Goal: Task Accomplishment & Management: Complete application form

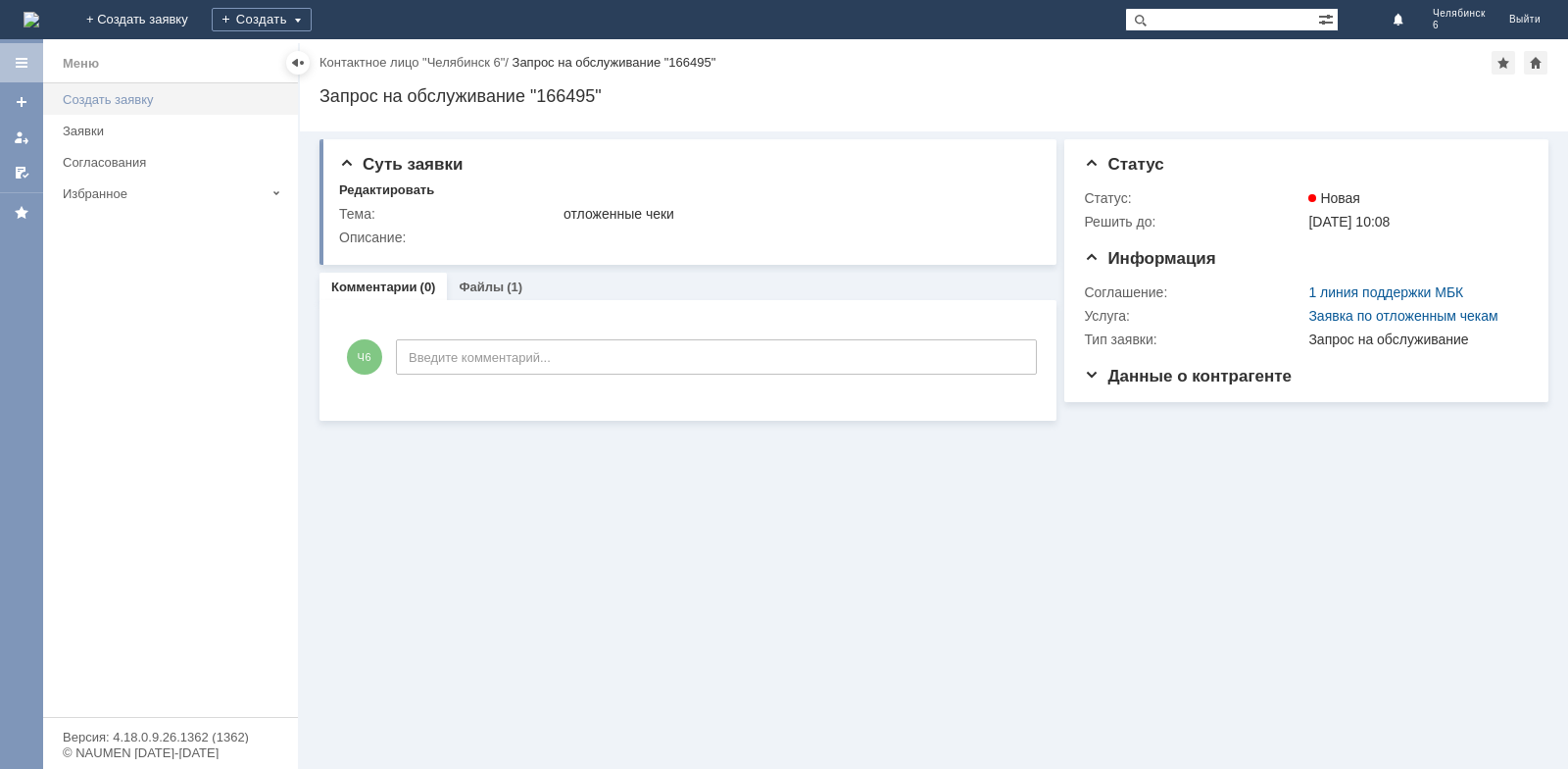
click at [77, 106] on div "Создать заявку" at bounding box center [175, 99] width 224 height 15
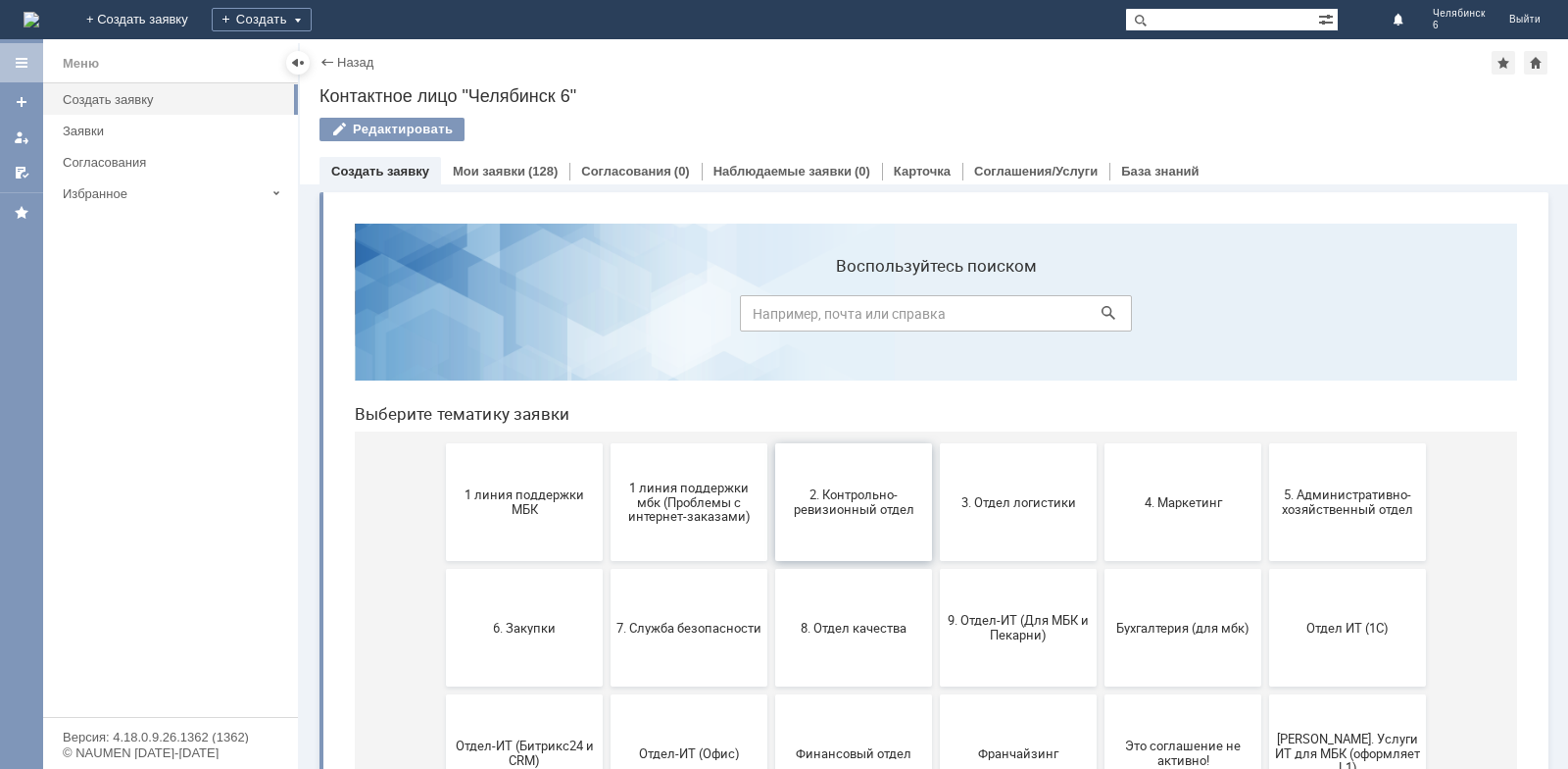
click at [854, 527] on button "2. Контрольно-ревизионный отдел" at bounding box center [853, 502] width 157 height 118
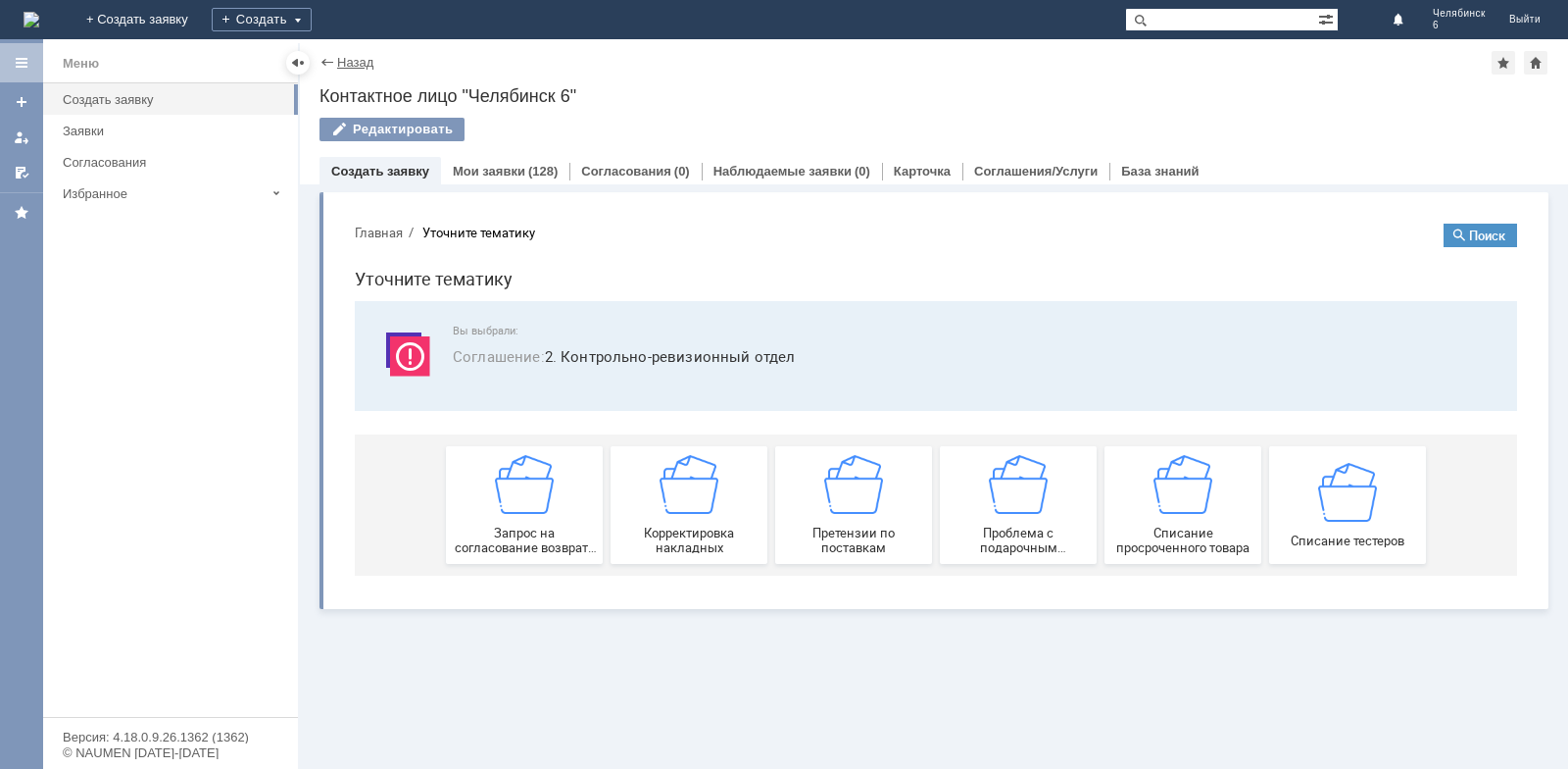
click at [345, 59] on link "Назад" at bounding box center [355, 62] width 36 height 15
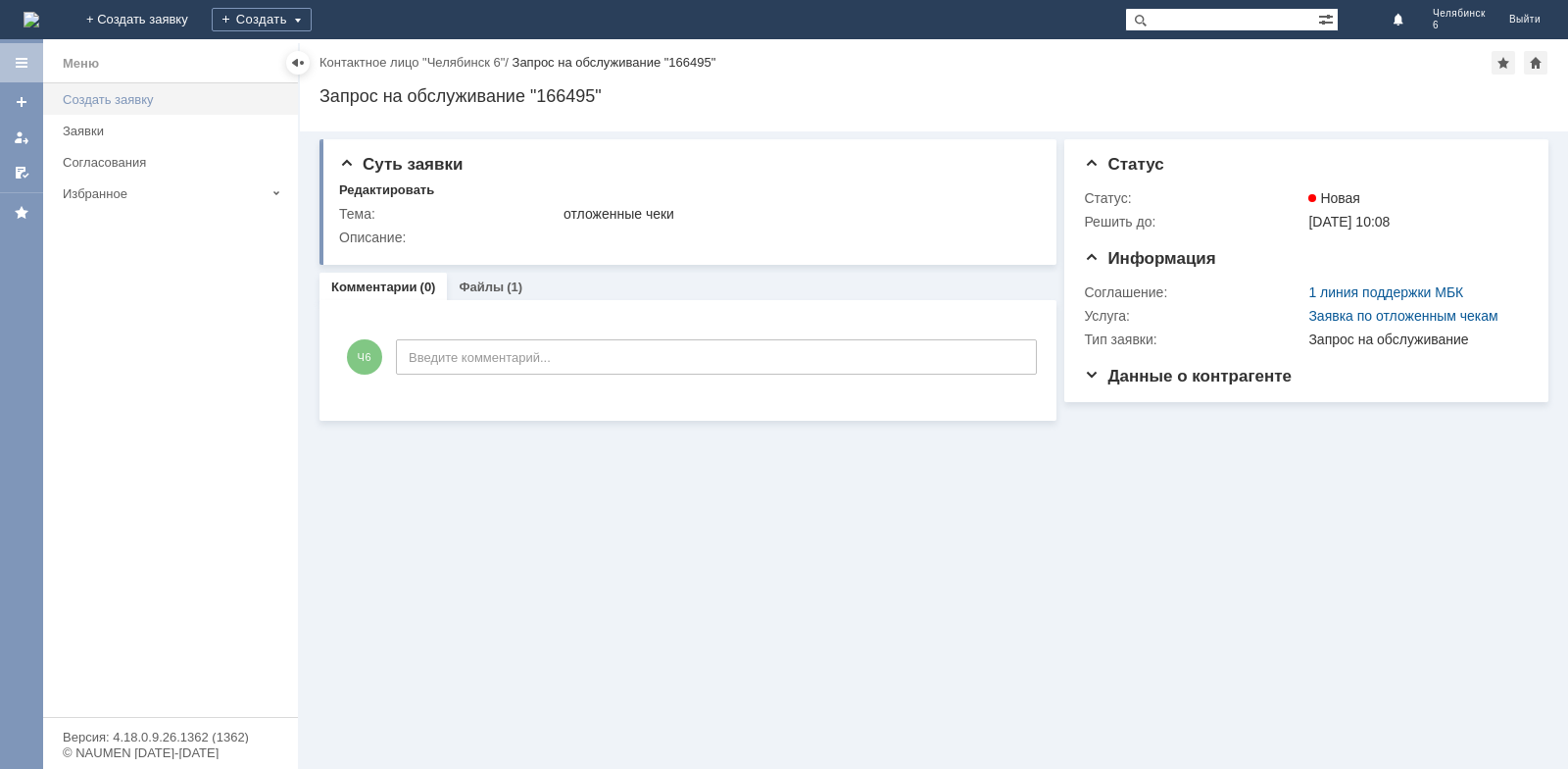
click at [126, 106] on div "Создать заявку" at bounding box center [175, 99] width 224 height 15
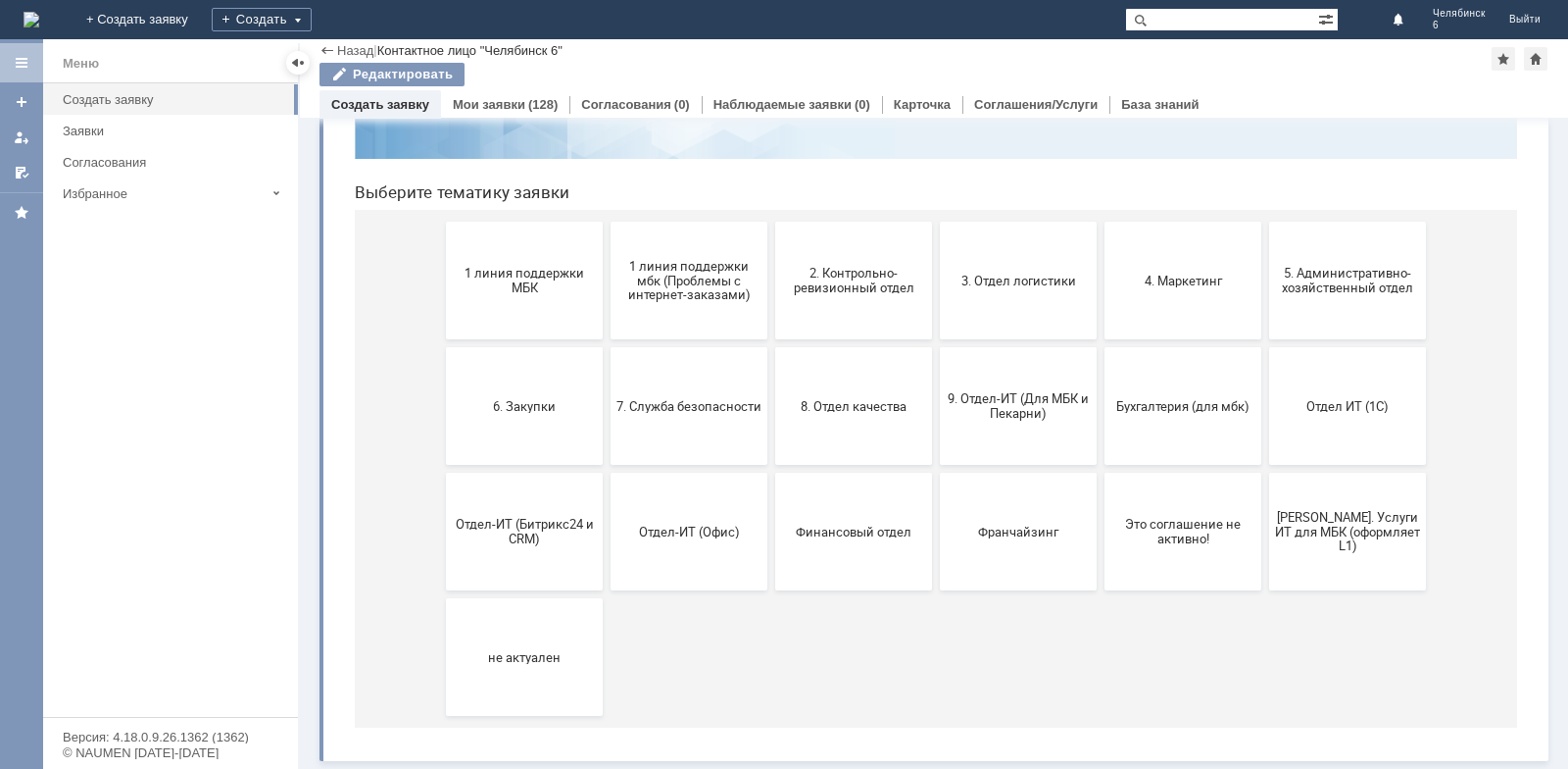
scroll to position [156, 0]
click at [531, 299] on button "1 линия поддержки МБК" at bounding box center [524, 281] width 157 height 118
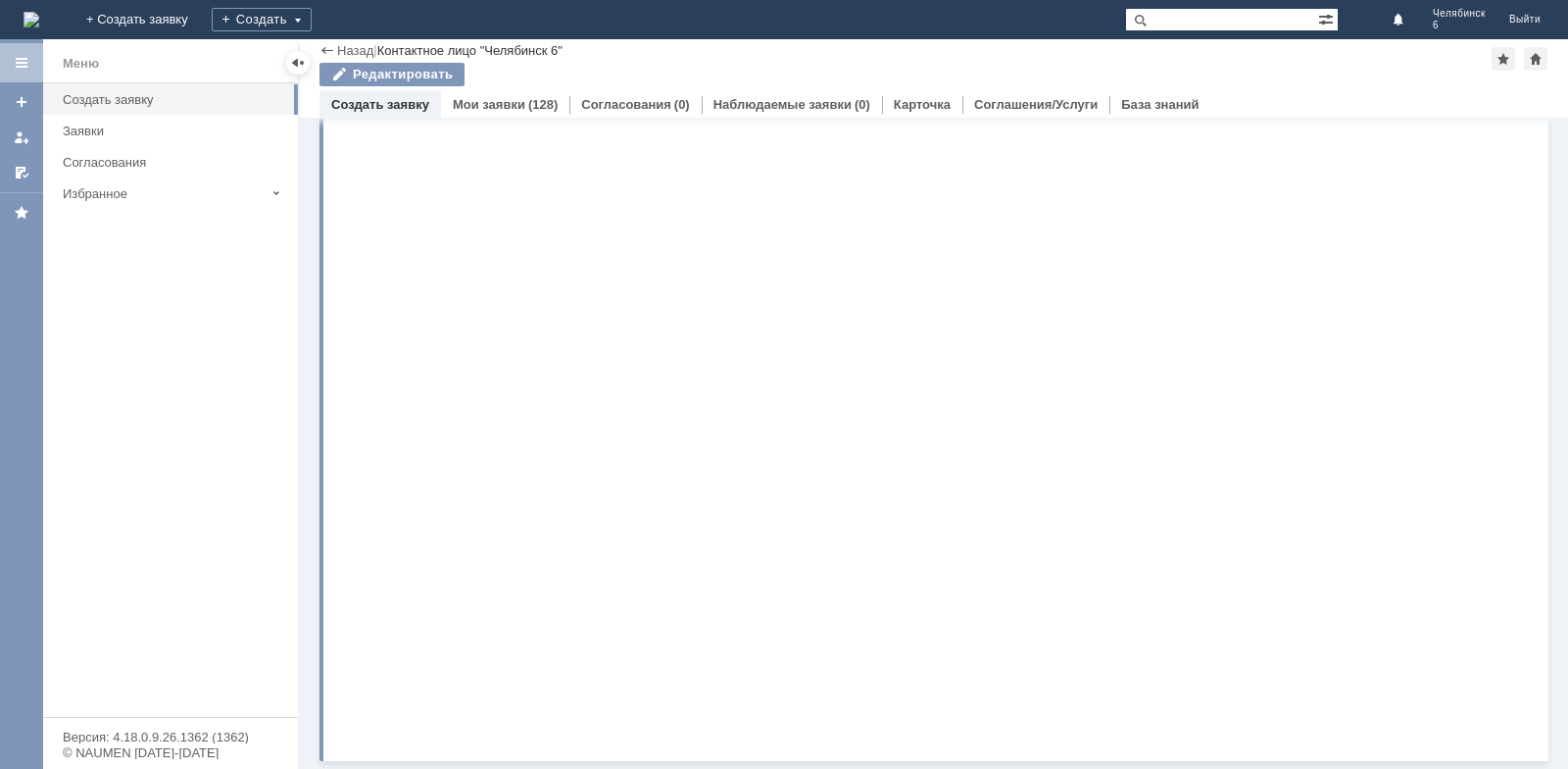
scroll to position [0, 0]
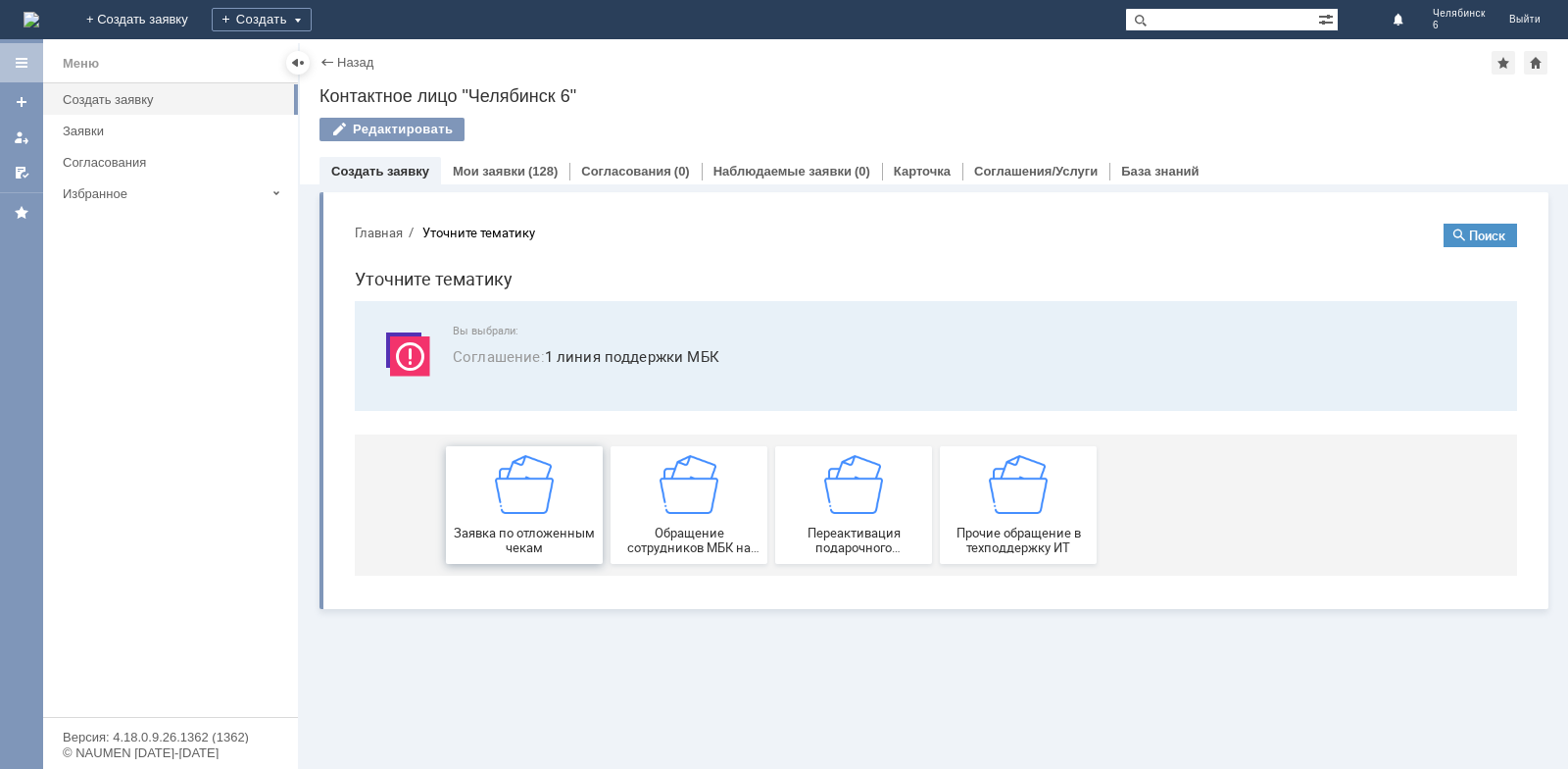
click at [541, 496] on img at bounding box center [524, 484] width 59 height 59
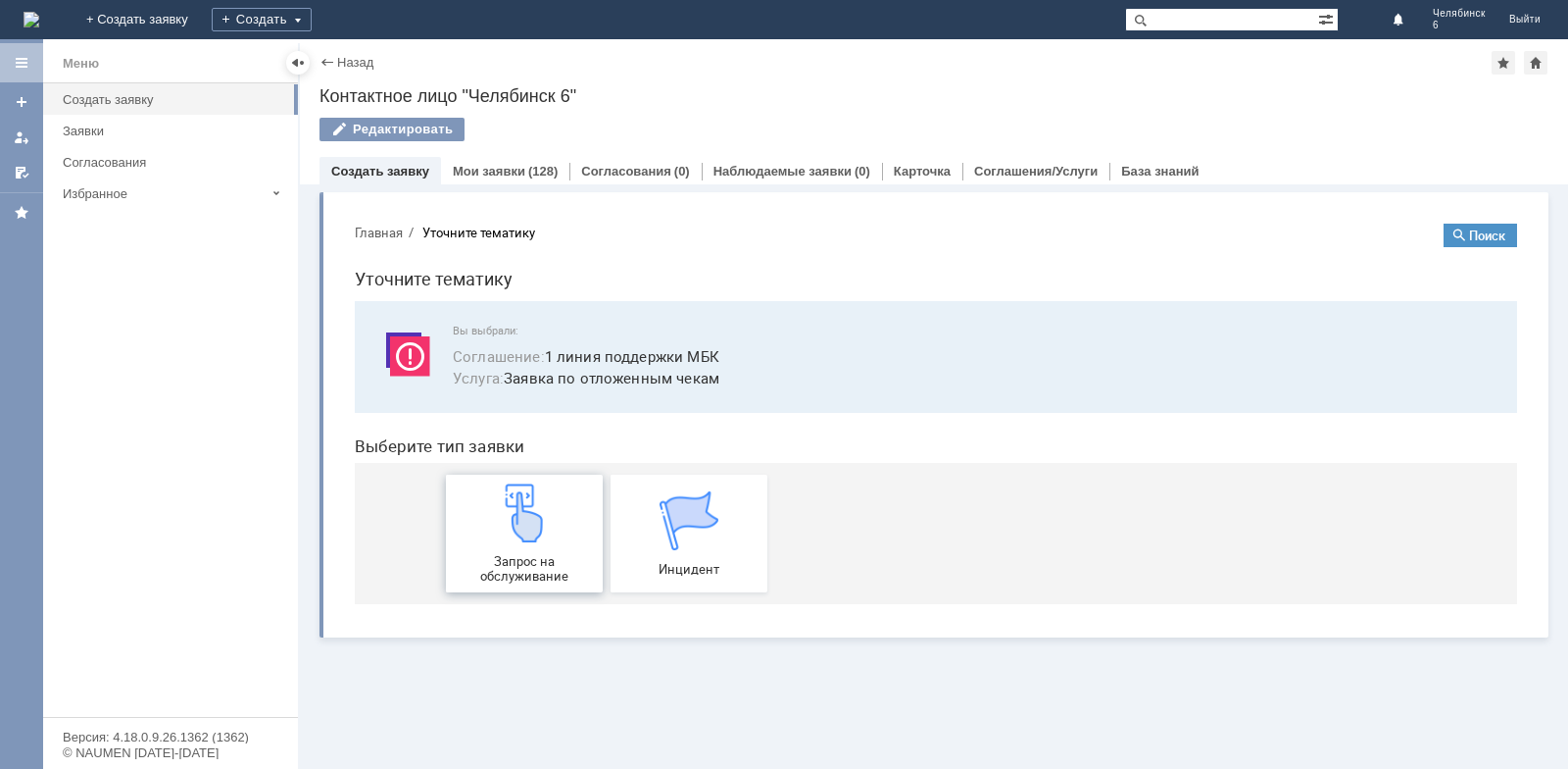
click at [534, 548] on div "Запрос на обслуживание" at bounding box center [524, 533] width 145 height 100
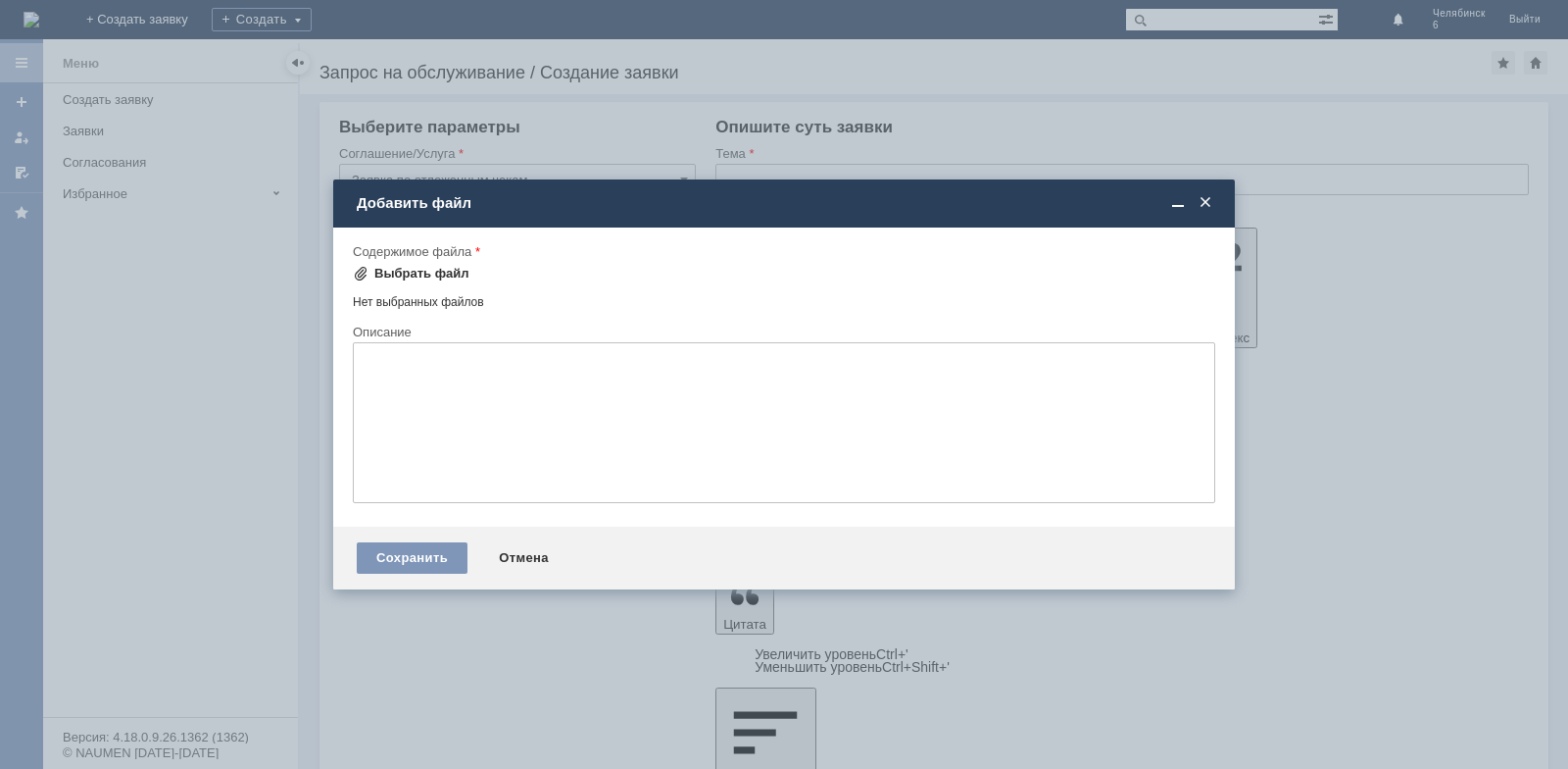
click at [426, 273] on div "Выбрать файл" at bounding box center [421, 274] width 95 height 16
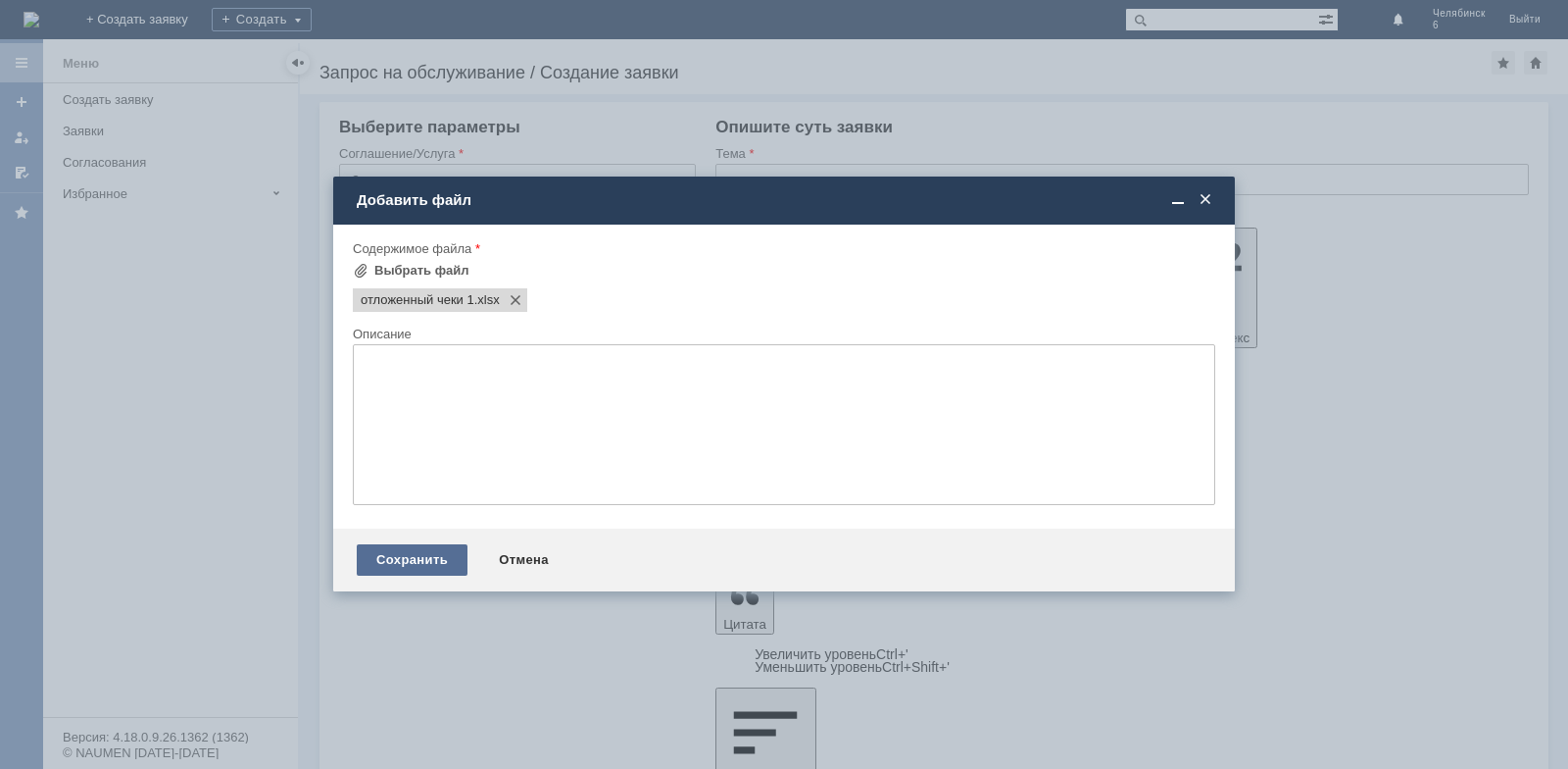
click at [393, 554] on div "Сохранить" at bounding box center [411, 559] width 111 height 31
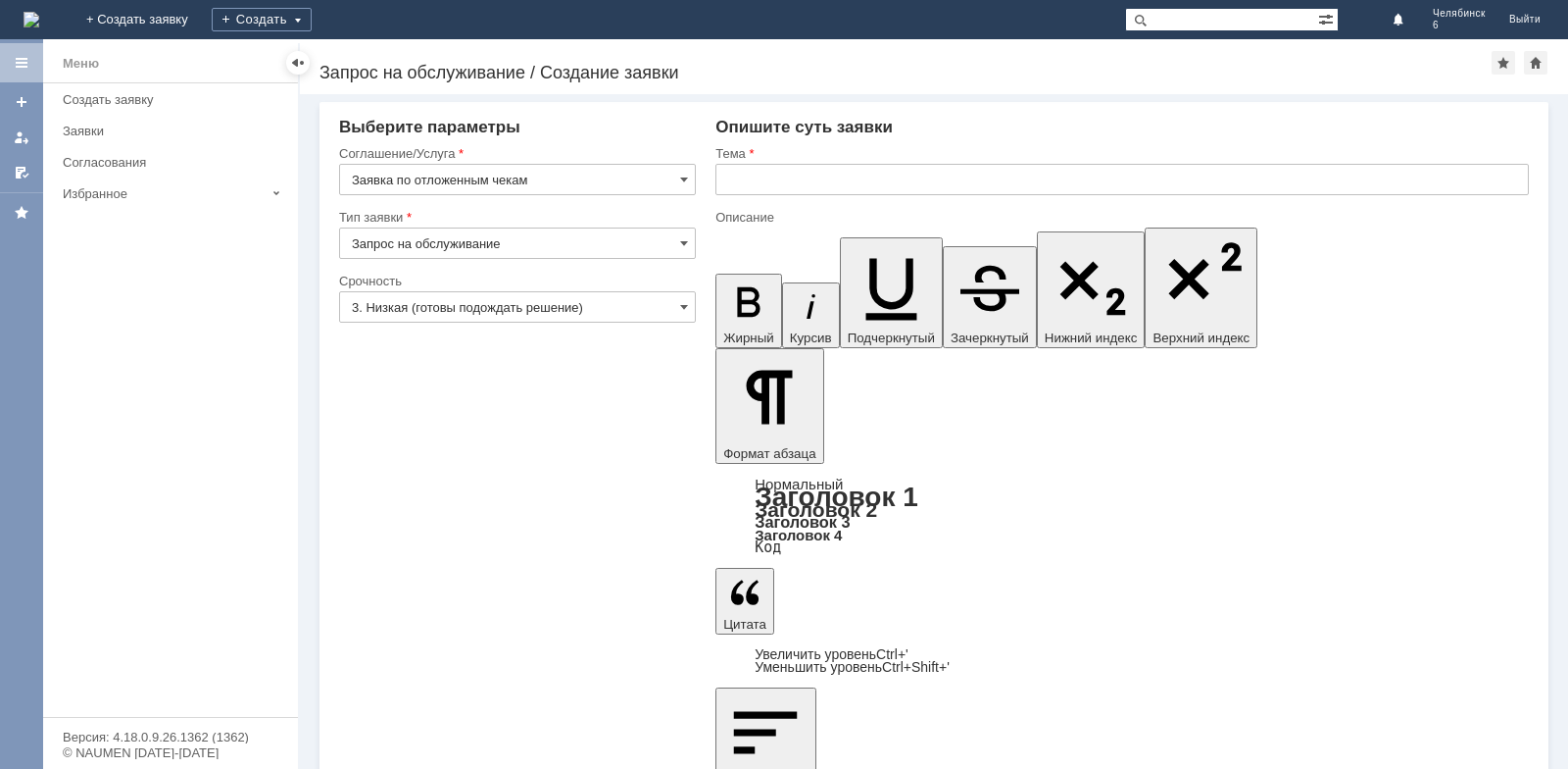
click at [793, 179] on input "text" at bounding box center [1122, 179] width 813 height 31
type input "отложенные чеки"
